Goal: Check status

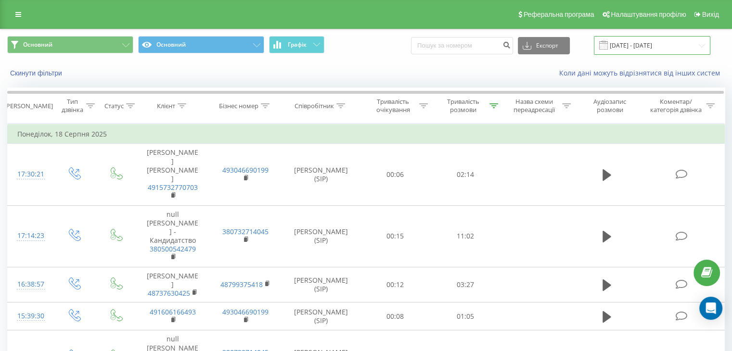
click at [618, 39] on input "[DATE] - [DATE]" at bounding box center [652, 45] width 116 height 19
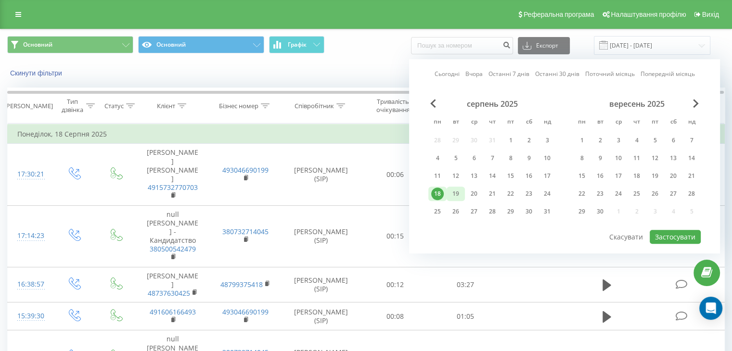
click at [457, 193] on div "19" at bounding box center [455, 194] width 13 height 13
click at [685, 233] on button "Застосувати" at bounding box center [674, 237] width 51 height 14
type input "[DATE] - [DATE]"
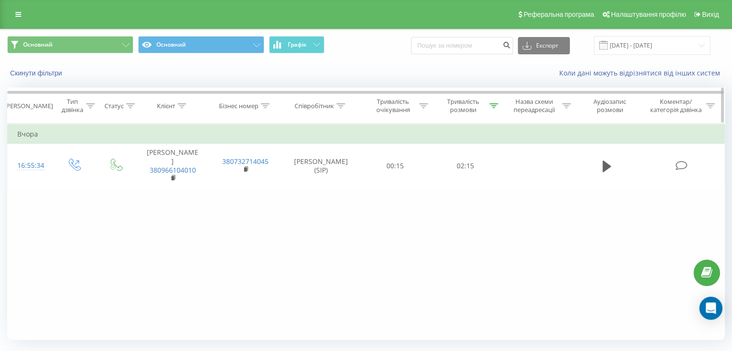
click at [495, 105] on icon at bounding box center [493, 105] width 9 height 5
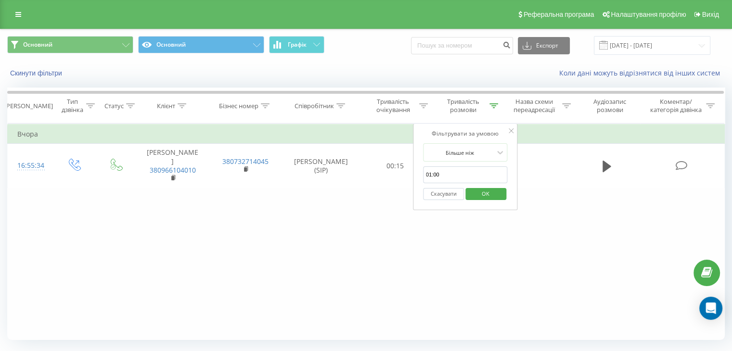
click at [514, 131] on div "Фільтрувати за умовою Більше ніж 01:00 Скасувати OK" at bounding box center [465, 167] width 105 height 87
click at [511, 131] on icon at bounding box center [511, 130] width 5 height 5
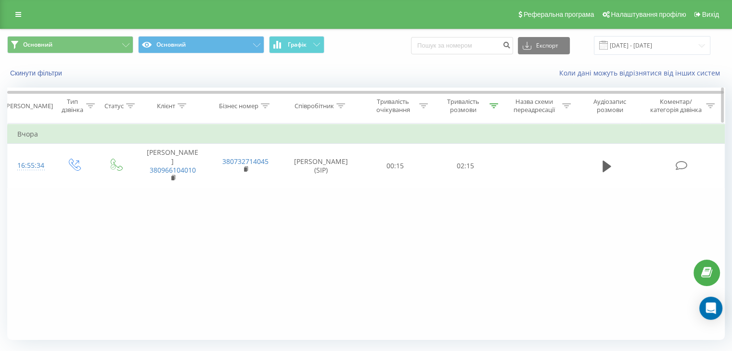
click at [494, 108] on div at bounding box center [493, 106] width 9 height 8
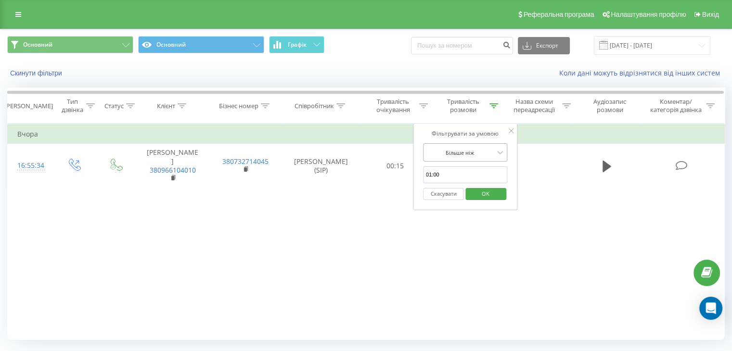
click at [494, 152] on div "Більше ніж" at bounding box center [460, 152] width 70 height 14
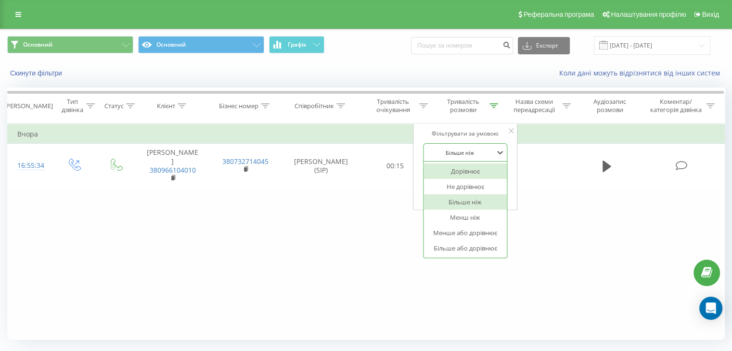
click at [491, 148] on div at bounding box center [460, 152] width 68 height 9
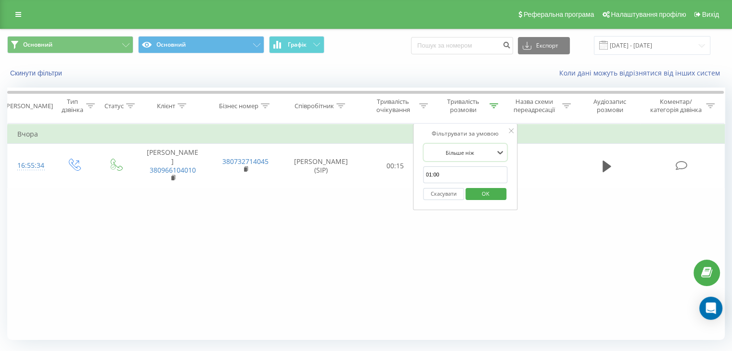
click at [439, 191] on button "Скасувати" at bounding box center [443, 194] width 41 height 12
